Goal: Information Seeking & Learning: Find specific fact

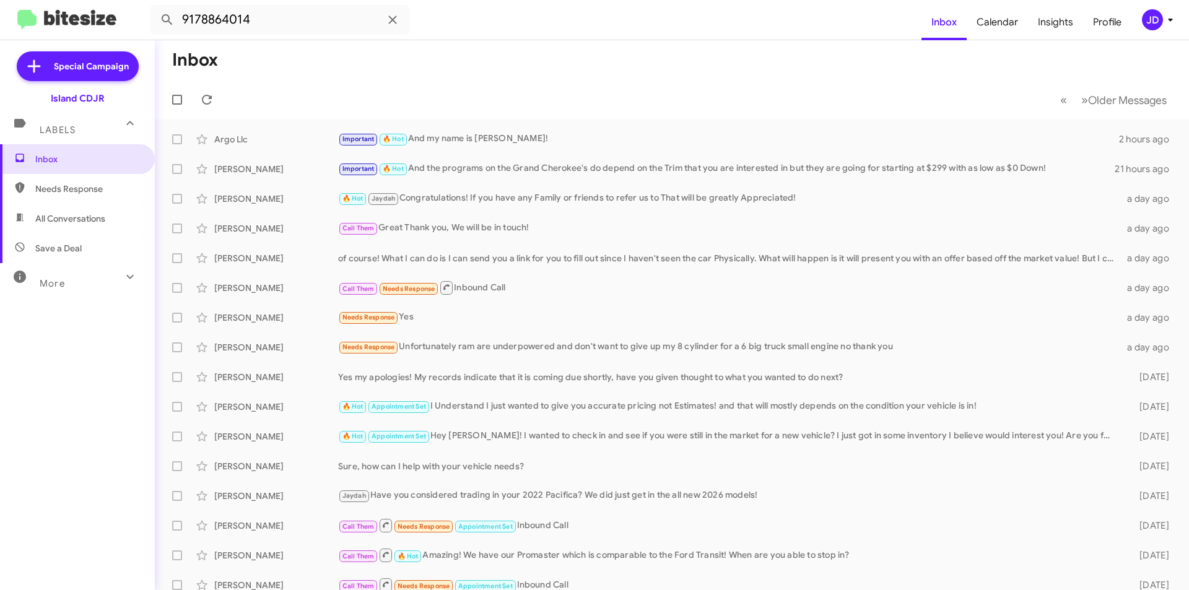
type input "9178864014"
click at [155, 7] on button at bounding box center [167, 19] width 25 height 25
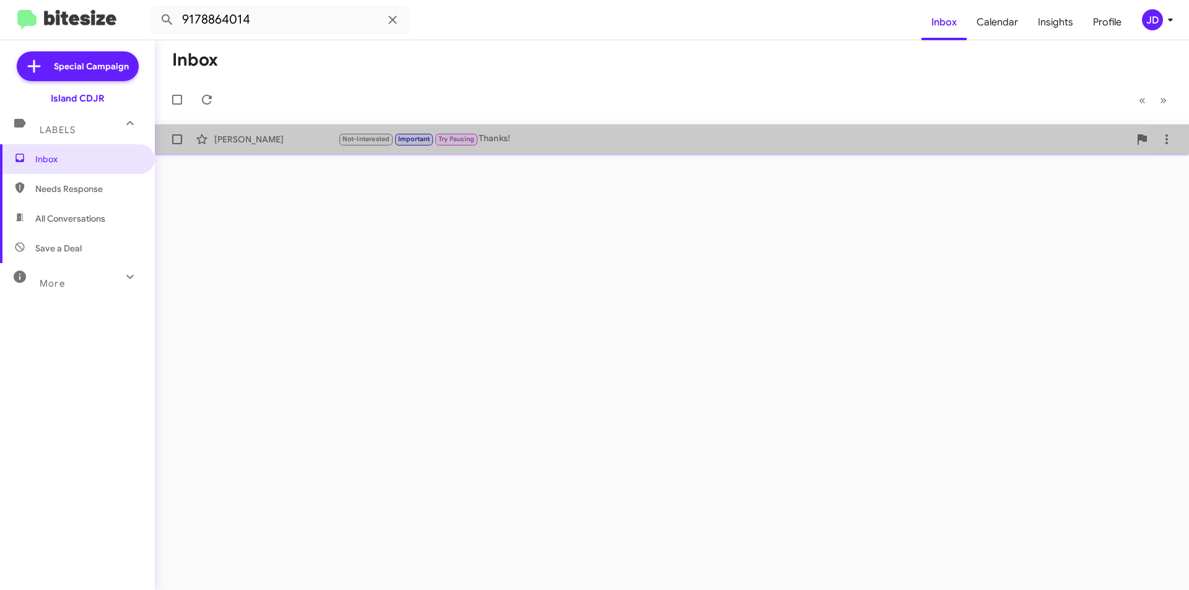
click at [383, 152] on span "[PERSON_NAME] Not-Interested Important Try Pausing Thanks! [DATE]" at bounding box center [672, 139] width 1034 height 30
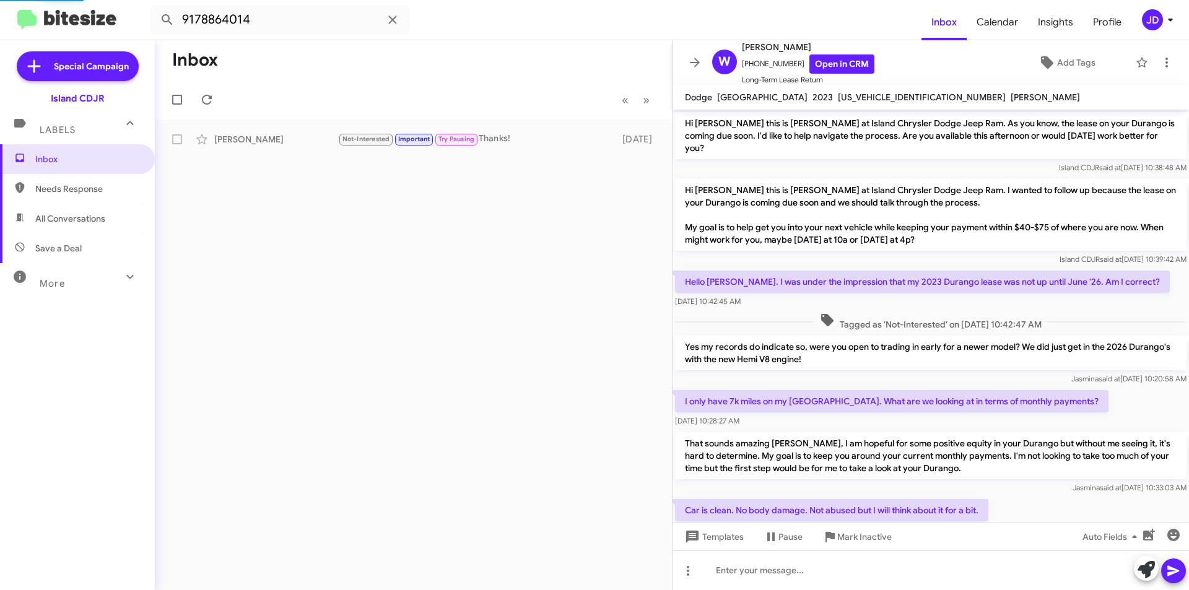
scroll to position [596, 0]
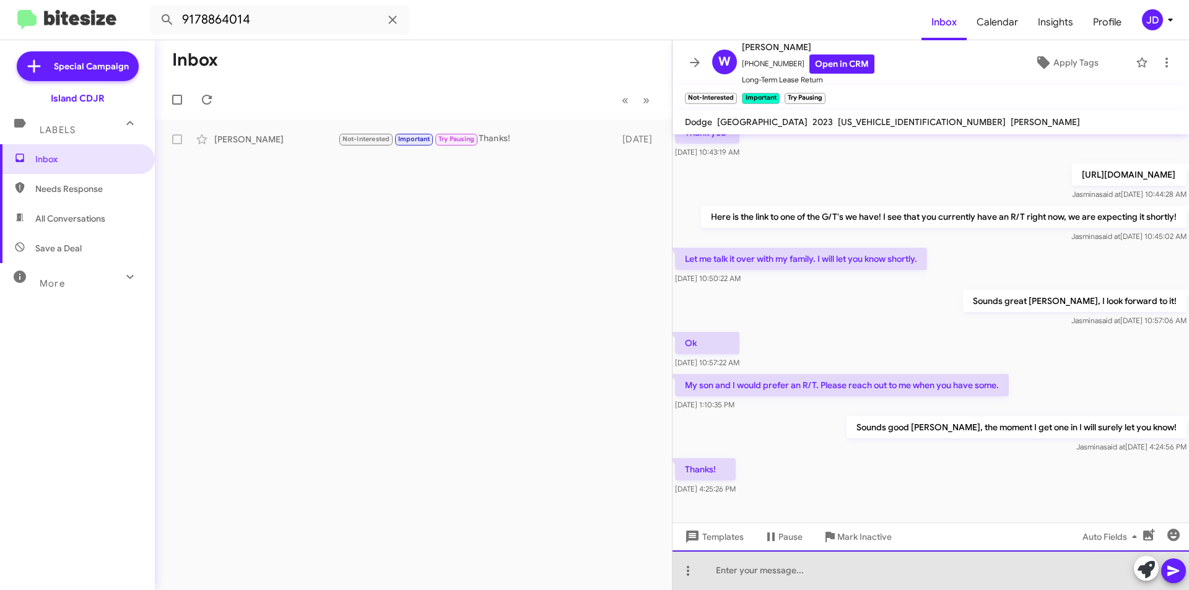
click at [825, 584] on div at bounding box center [930, 570] width 516 height 40
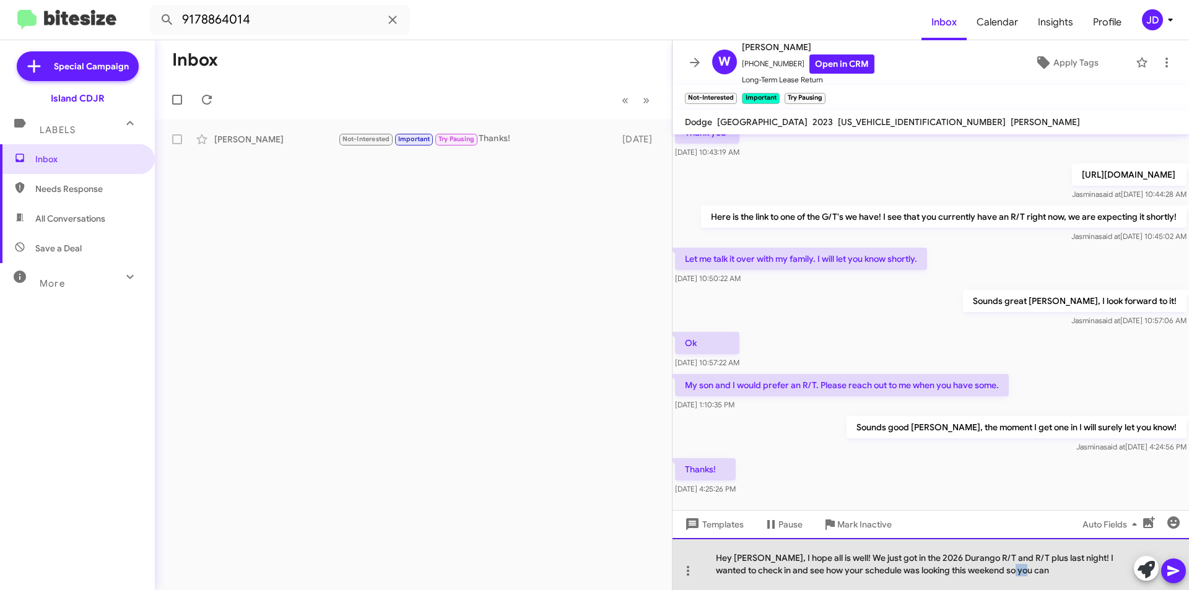
drag, startPoint x: 1023, startPoint y: 579, endPoint x: 998, endPoint y: 579, distance: 25.4
click at [998, 579] on div "Hey [PERSON_NAME], I hope all is well! We just got in the 2026 Durango R/T and …" at bounding box center [930, 564] width 516 height 52
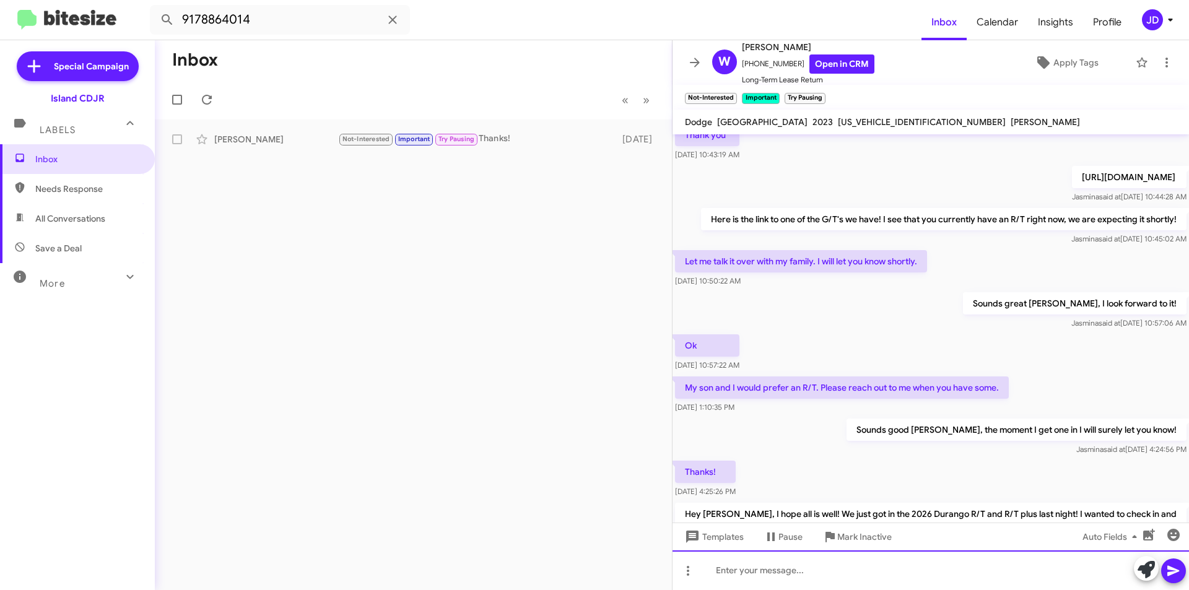
scroll to position [785, 0]
